Goal: Information Seeking & Learning: Learn about a topic

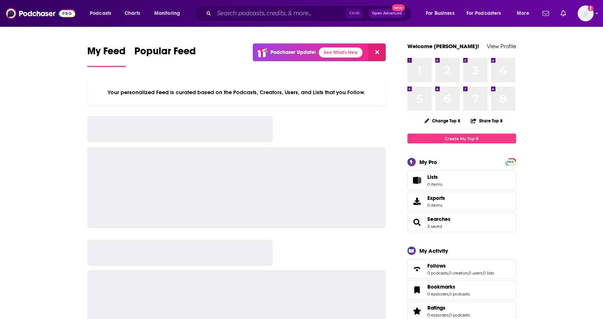
click at [211, 13] on div "Ctrl K Open Advanced New" at bounding box center [302, 13] width 217 height 17
click at [219, 15] on input "Search podcasts, credits, & more..." at bounding box center [280, 14] width 132 height 12
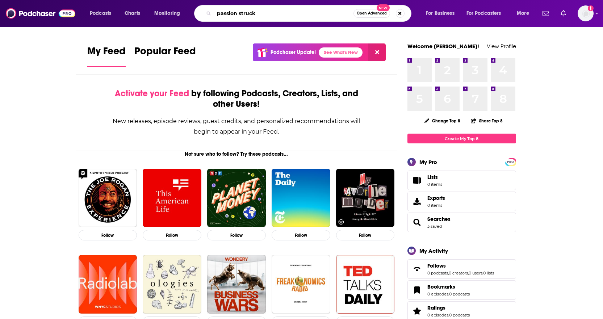
type input "passion struck"
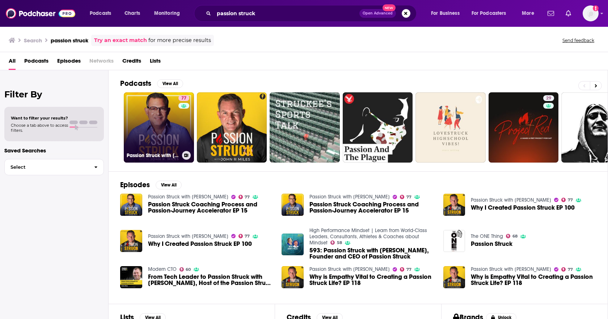
click at [154, 137] on link "77 Passion Struck with [PERSON_NAME]" at bounding box center [159, 127] width 70 height 70
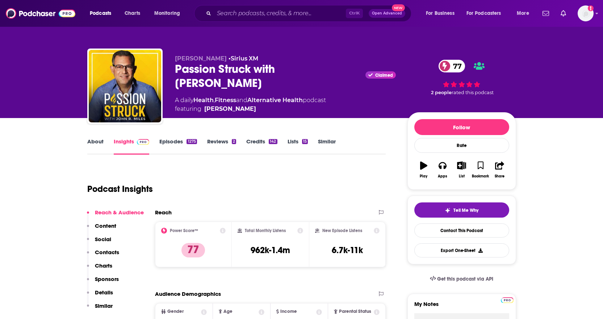
click at [90, 142] on link "About" at bounding box center [95, 146] width 16 height 17
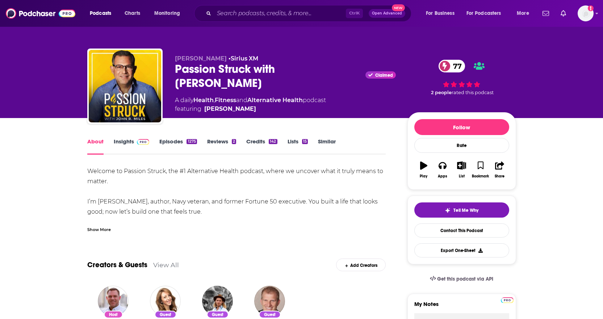
click at [95, 226] on div "Show More" at bounding box center [99, 229] width 24 height 7
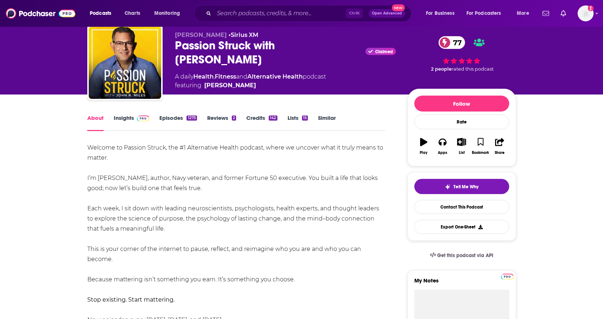
scroll to position [36, 0]
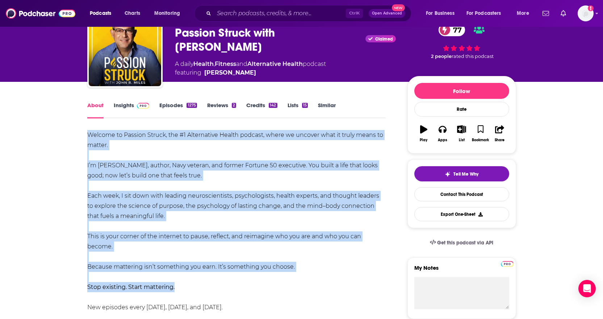
drag, startPoint x: 194, startPoint y: 286, endPoint x: 79, endPoint y: 135, distance: 189.8
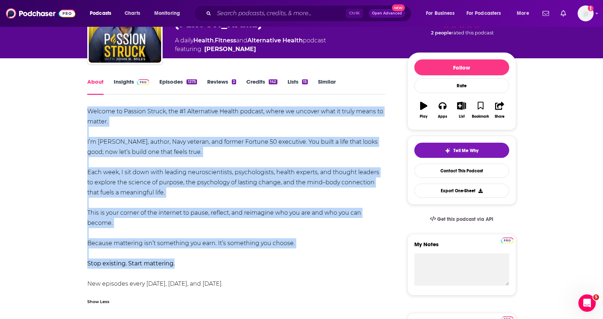
scroll to position [72, 0]
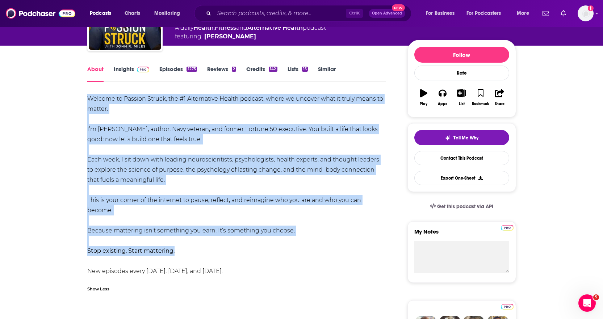
drag, startPoint x: 239, startPoint y: 272, endPoint x: 88, endPoint y: 99, distance: 229.2
click at [88, 99] on div "Welcome to Passion Struck, the #1 Alternative Health podcast, where we uncover …" at bounding box center [236, 185] width 299 height 183
copy div "Welcome to Passion Struck, the #1 Alternative Health podcast, where we uncover …"
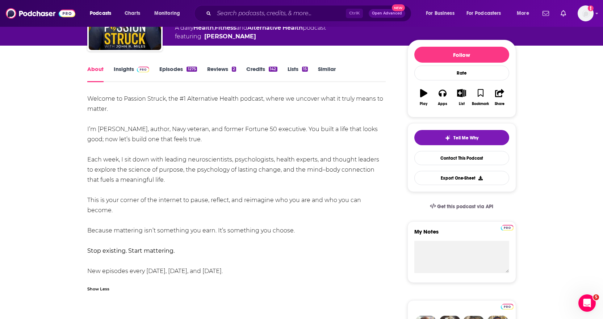
scroll to position [0, 0]
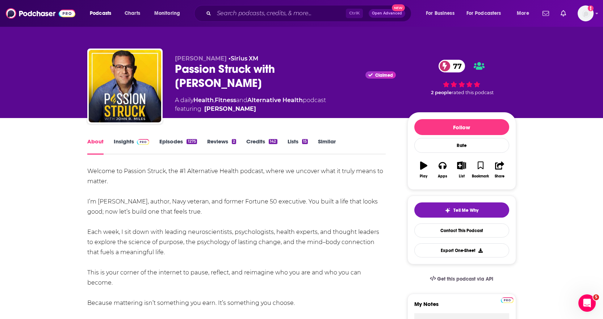
click at [170, 140] on link "Episodes 1275" at bounding box center [177, 146] width 37 height 17
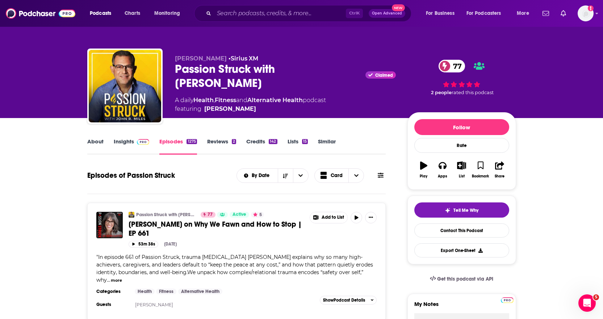
click at [127, 144] on link "Insights" at bounding box center [132, 146] width 36 height 17
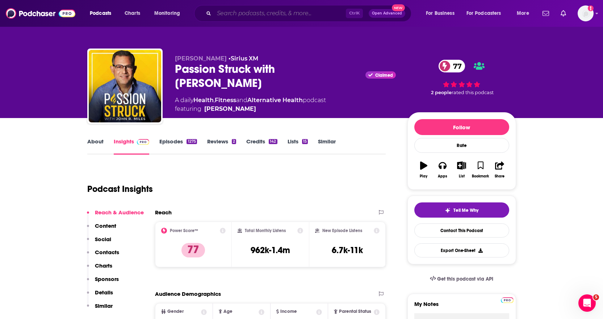
click at [227, 14] on input "Search podcasts, credits, & more..." at bounding box center [280, 14] width 132 height 12
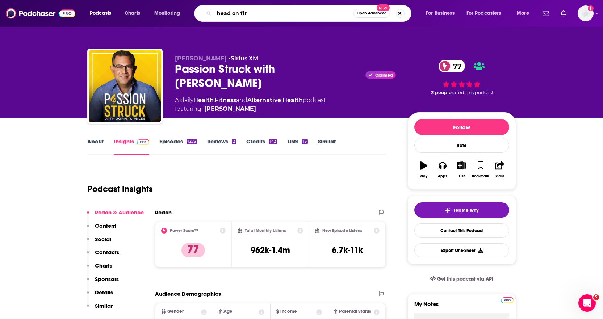
type input "head on fire"
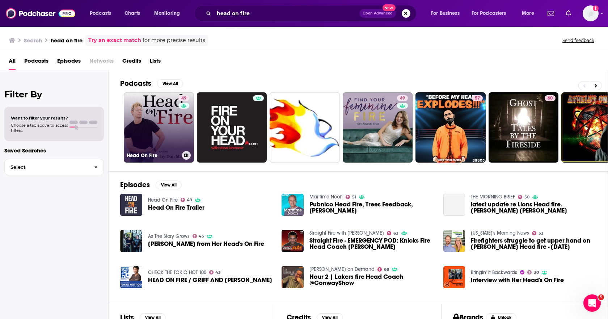
click at [172, 132] on link "49 Head On Fire" at bounding box center [159, 127] width 70 height 70
